Goal: Task Accomplishment & Management: Manage account settings

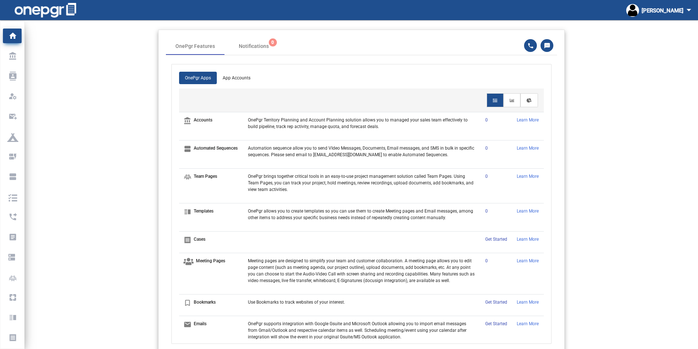
scroll to position [270, 0]
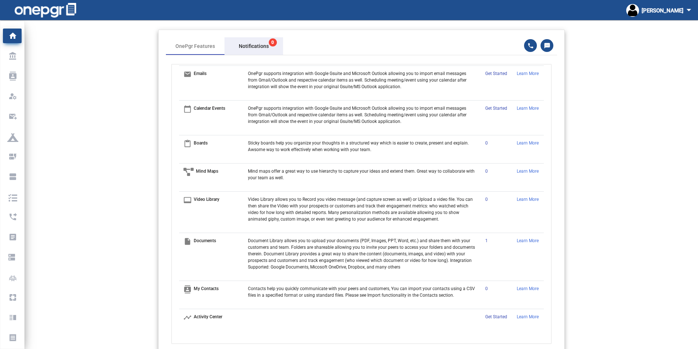
click at [265, 43] on span "Notifications 0" at bounding box center [254, 46] width 30 height 8
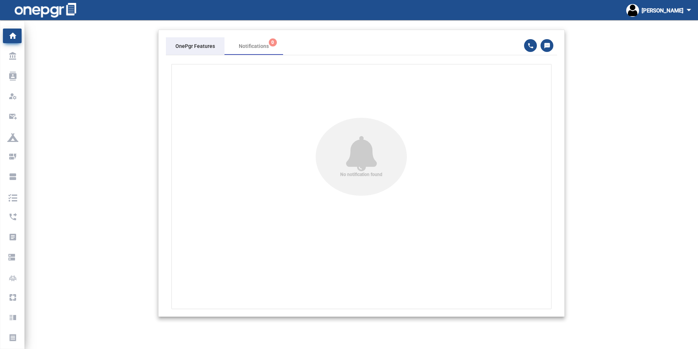
click at [194, 48] on div "OnePgr Features" at bounding box center [195, 46] width 40 height 8
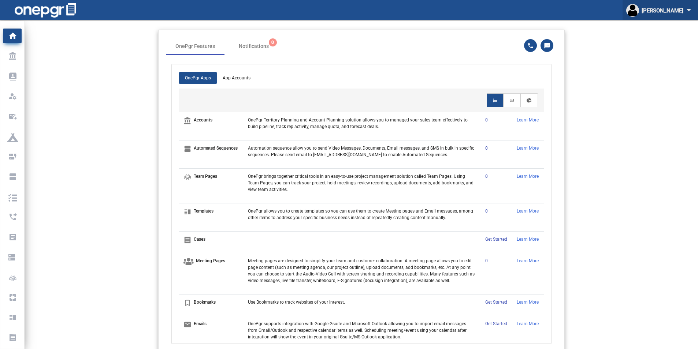
click at [689, 10] on mat-icon "arrow_drop_down" at bounding box center [688, 9] width 11 height 11
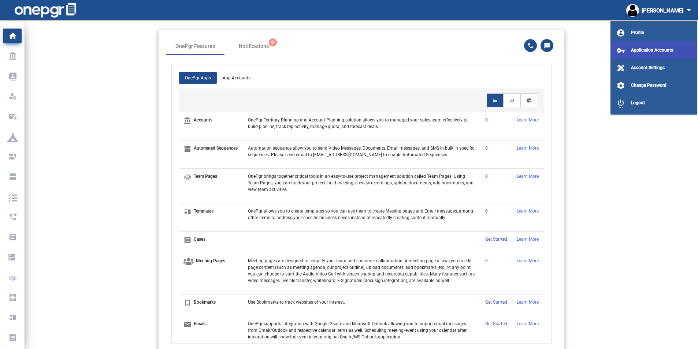
click at [643, 51] on span "Application Accounts" at bounding box center [652, 50] width 42 height 5
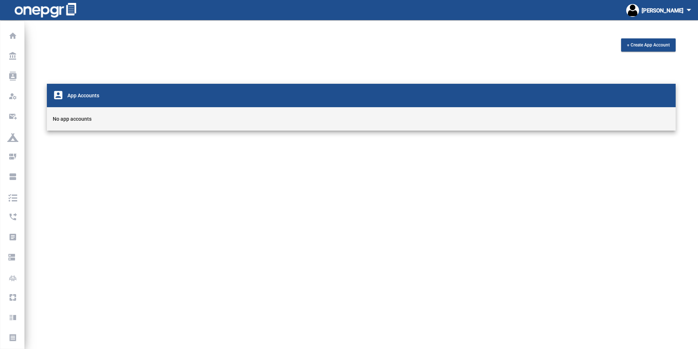
click at [687, 10] on mat-icon "arrow_drop_down" at bounding box center [688, 9] width 11 height 11
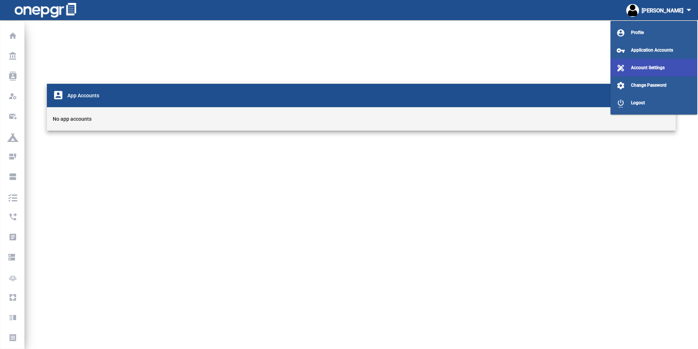
click at [641, 67] on span "Account Settings" at bounding box center [648, 67] width 34 height 5
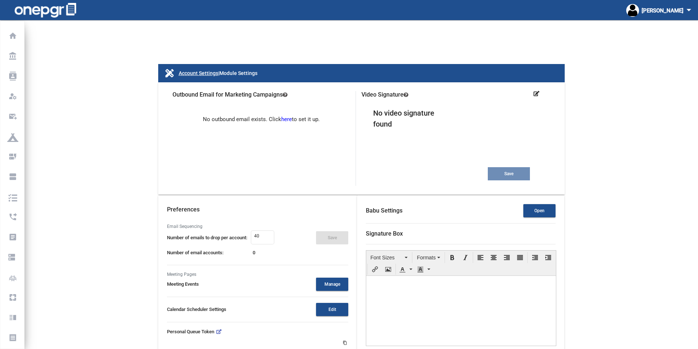
type input "6ba0c18lrlt8kfle7un8"
